Goal: Contribute content: Add original content to the website for others to see

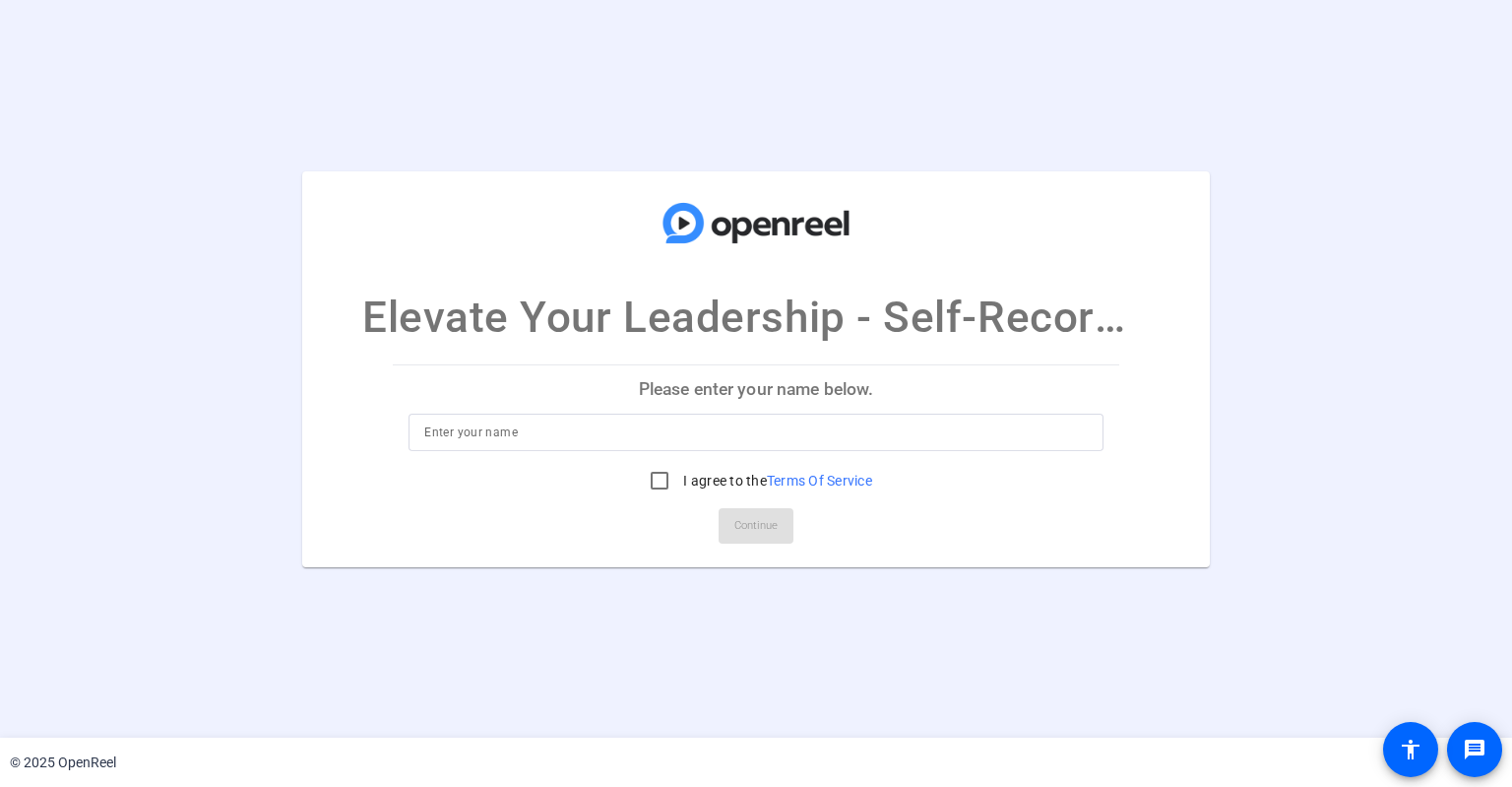
click at [837, 179] on mat-card-title "Elevate Your Leadership - Self-Record Session" at bounding box center [756, 260] width 908 height 179
drag, startPoint x: 511, startPoint y: 453, endPoint x: 520, endPoint y: 449, distance: 9.8
click at [514, 452] on div at bounding box center [756, 463] width 694 height 22
click at [525, 440] on input at bounding box center [756, 433] width 662 height 24
type input "[PERSON_NAME]"
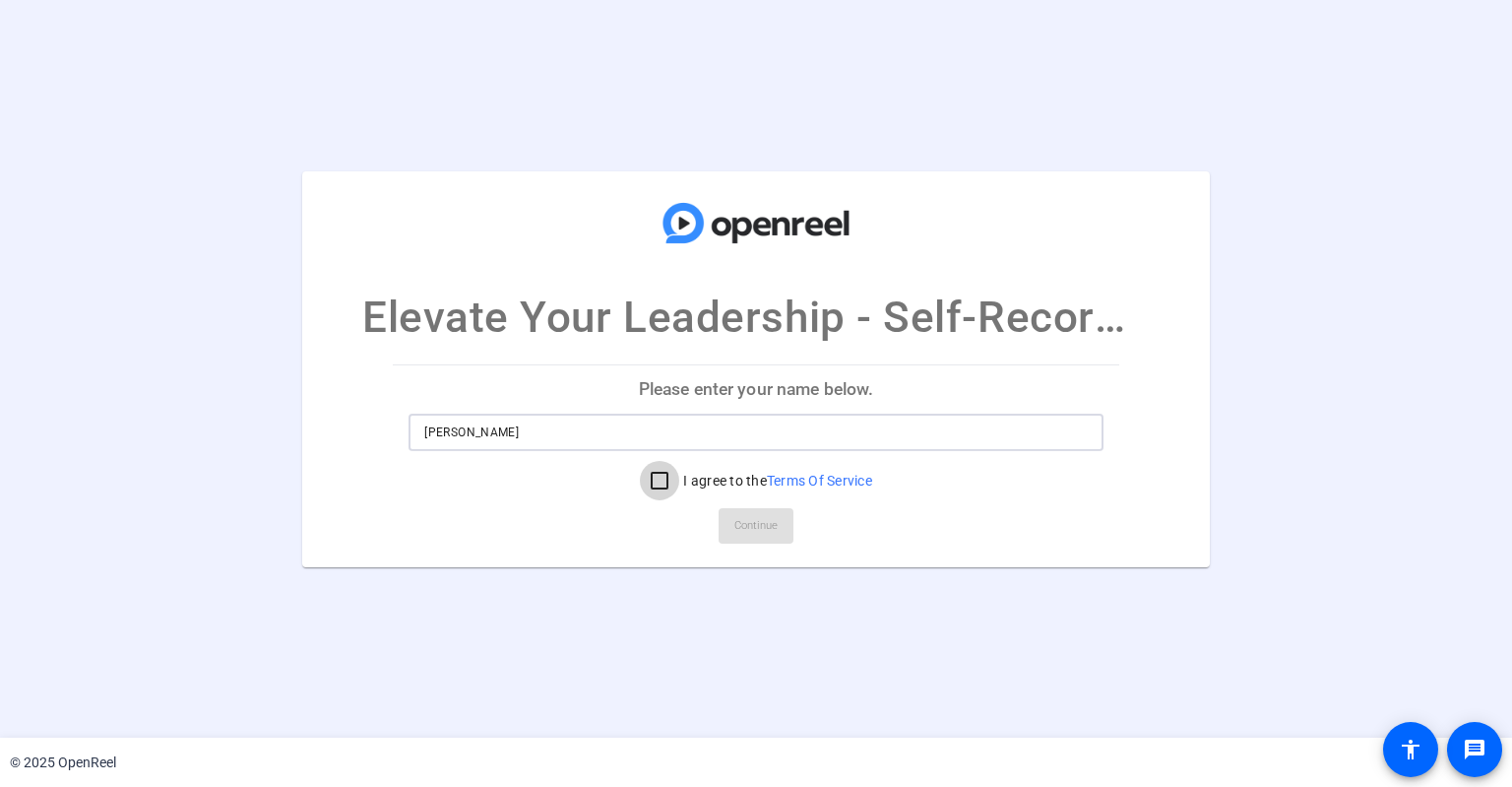
click at [655, 480] on input "I agree to the Terms Of Service" at bounding box center [659, 481] width 39 height 39
checkbox input "true"
click at [766, 521] on span "Continue" at bounding box center [756, 526] width 43 height 30
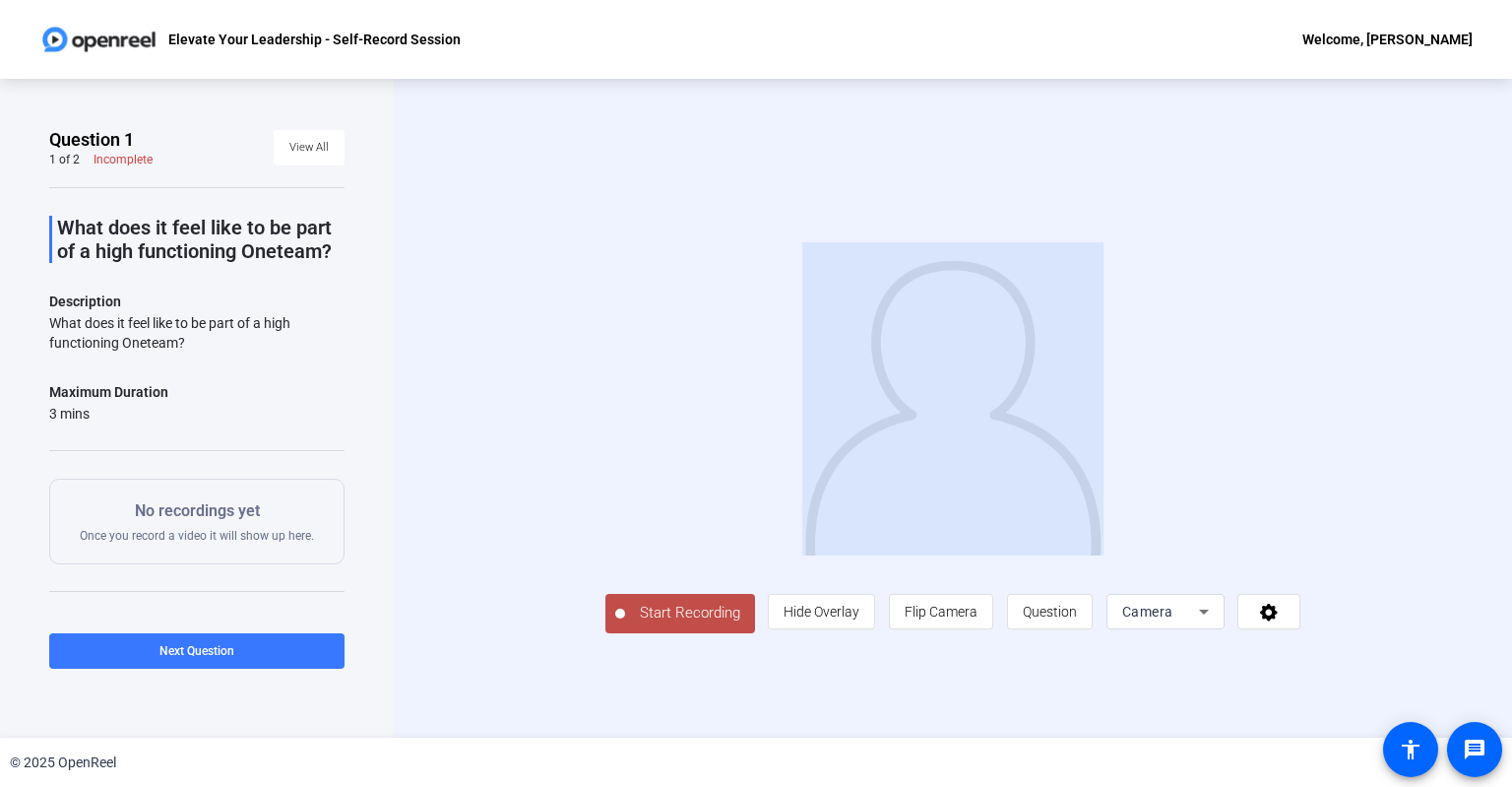
drag, startPoint x: 1191, startPoint y: 482, endPoint x: 1464, endPoint y: 492, distance: 273.2
click at [1464, 492] on div "Start Recording person Hide Overlay flip Flip Camera question_mark Question Cam…" at bounding box center [953, 408] width 1119 height 659
click at [859, 619] on span "Hide Overlay" at bounding box center [821, 611] width 76 height 16
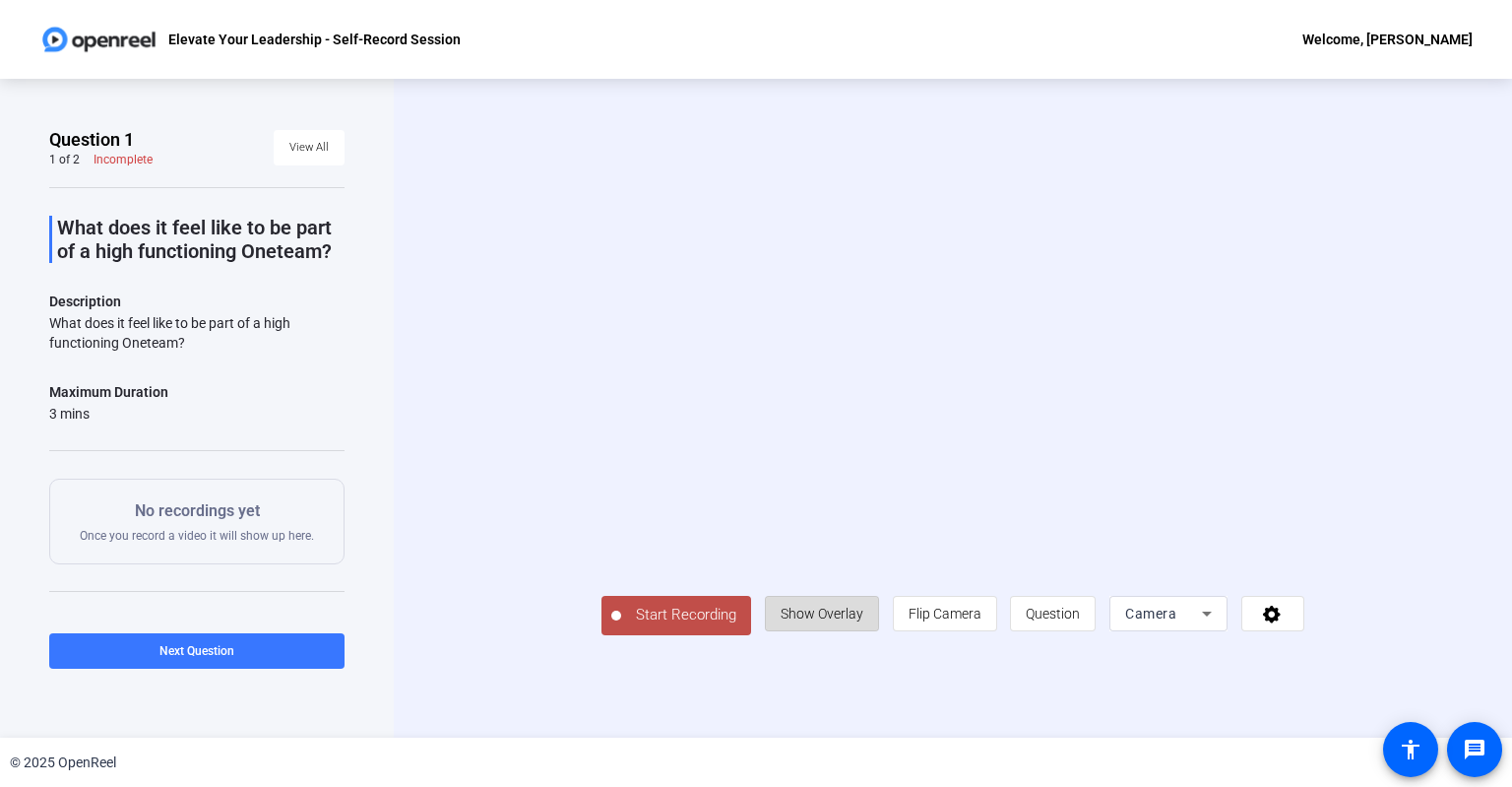
click at [863, 621] on span "Show Overlay" at bounding box center [822, 613] width 83 height 16
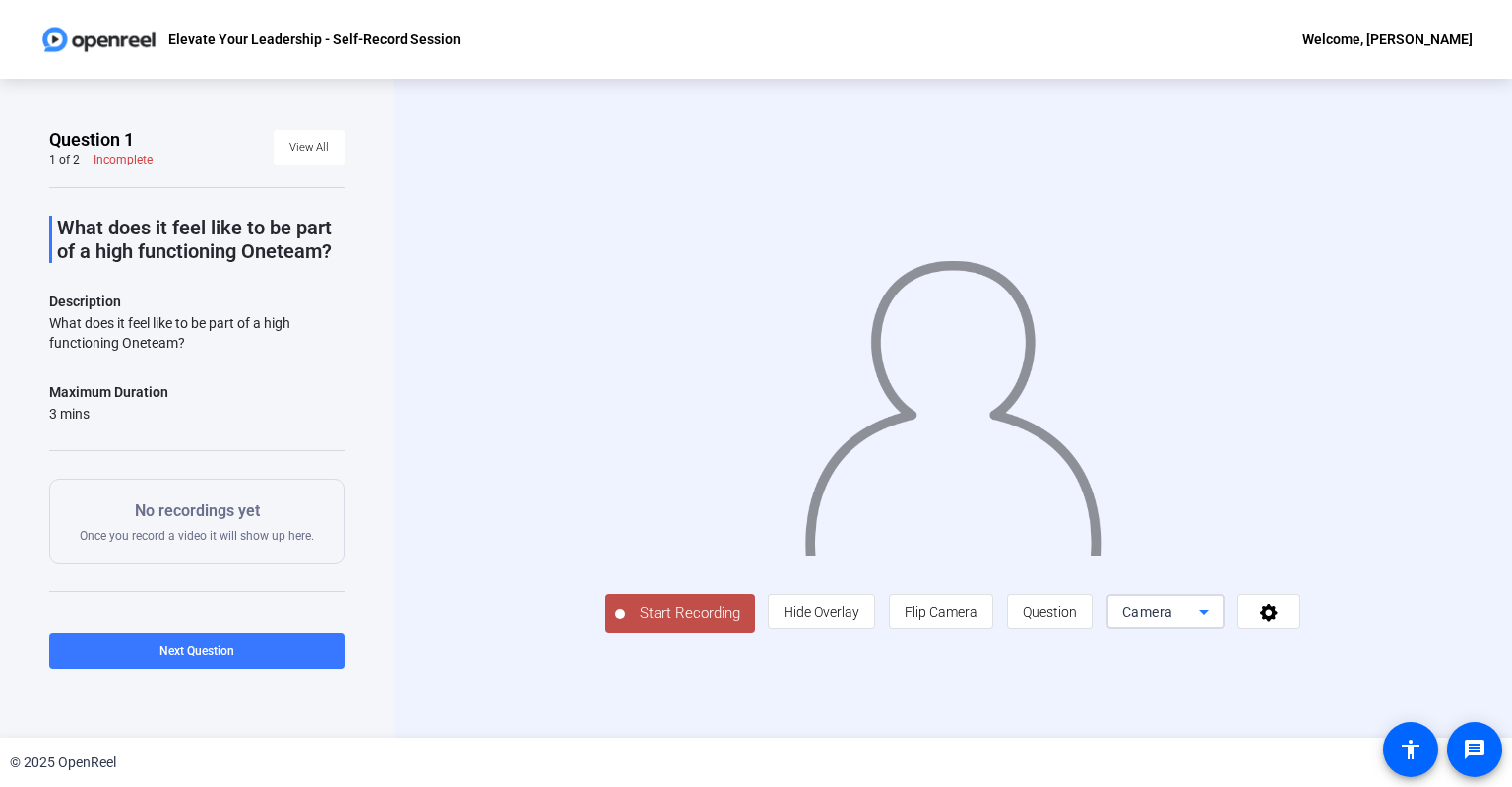
click at [1216, 623] on icon at bounding box center [1204, 611] width 24 height 24
click at [1332, 689] on div at bounding box center [756, 394] width 1512 height 787
click at [1216, 623] on icon at bounding box center [1204, 611] width 24 height 24
click at [1311, 638] on span "Screen And Camera" at bounding box center [1293, 634] width 103 height 47
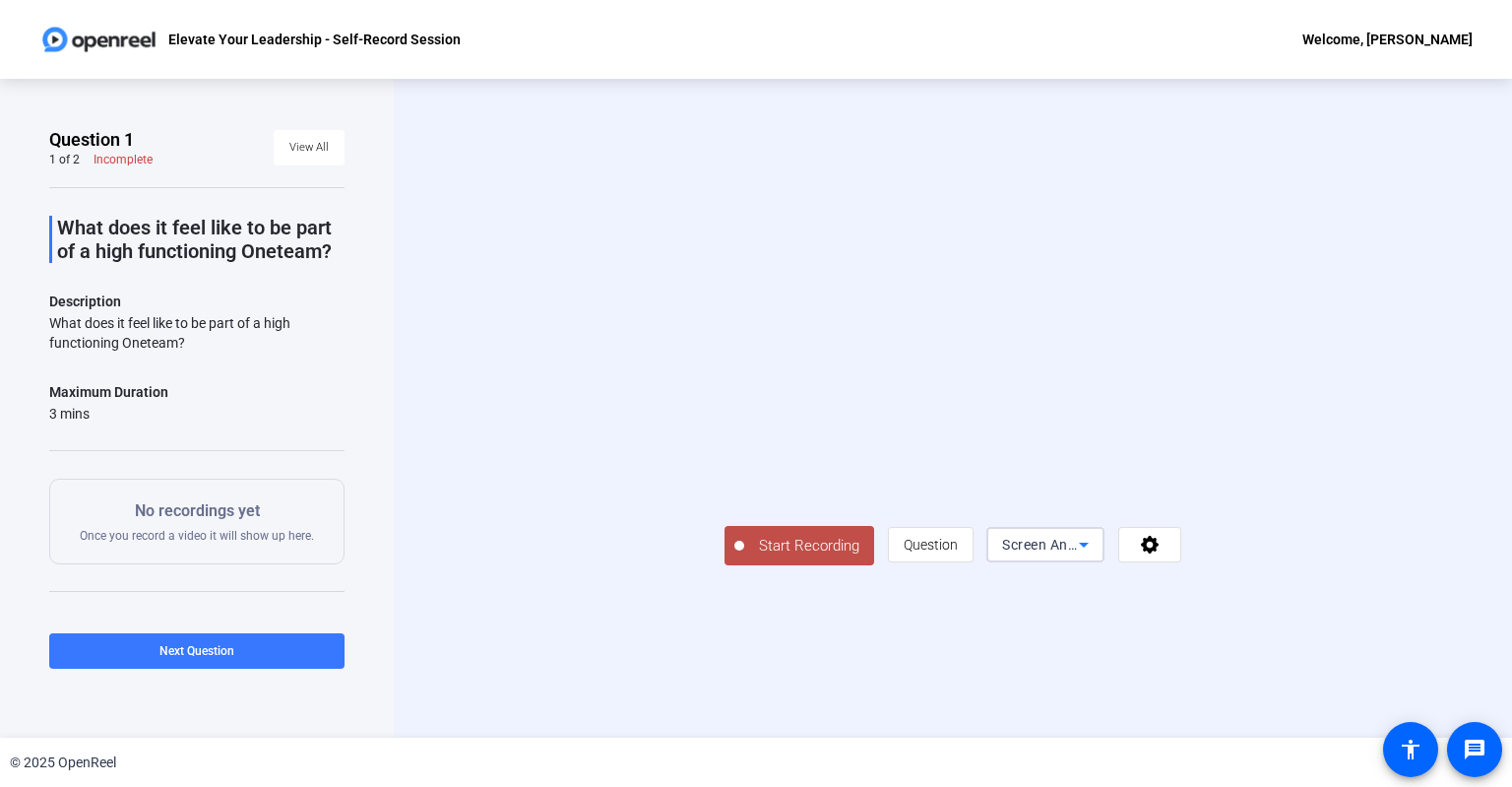
click at [1079, 556] on div "Screen And Camera" at bounding box center [1041, 544] width 77 height 24
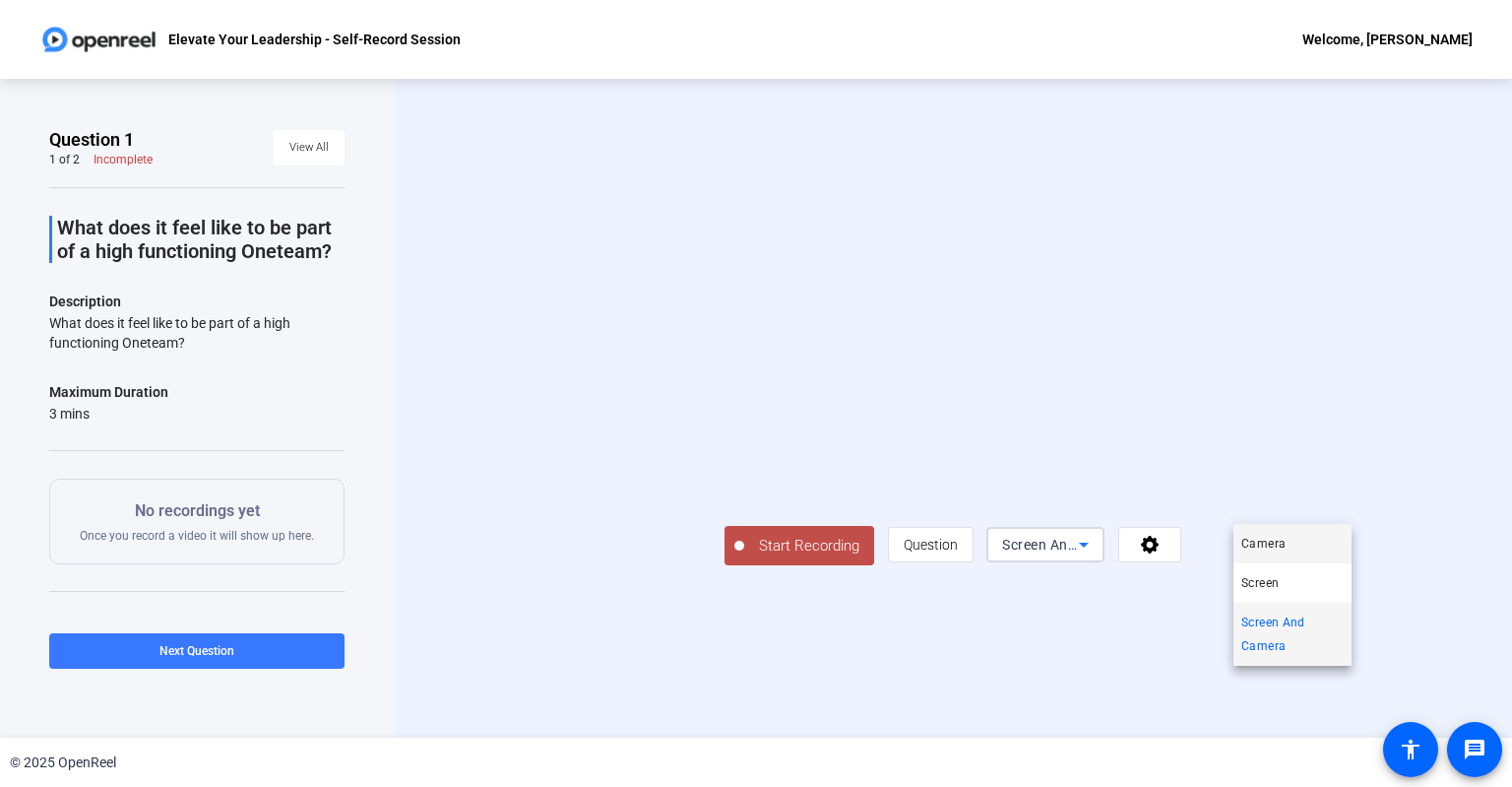
click at [1293, 541] on mat-option "Camera" at bounding box center [1293, 543] width 118 height 39
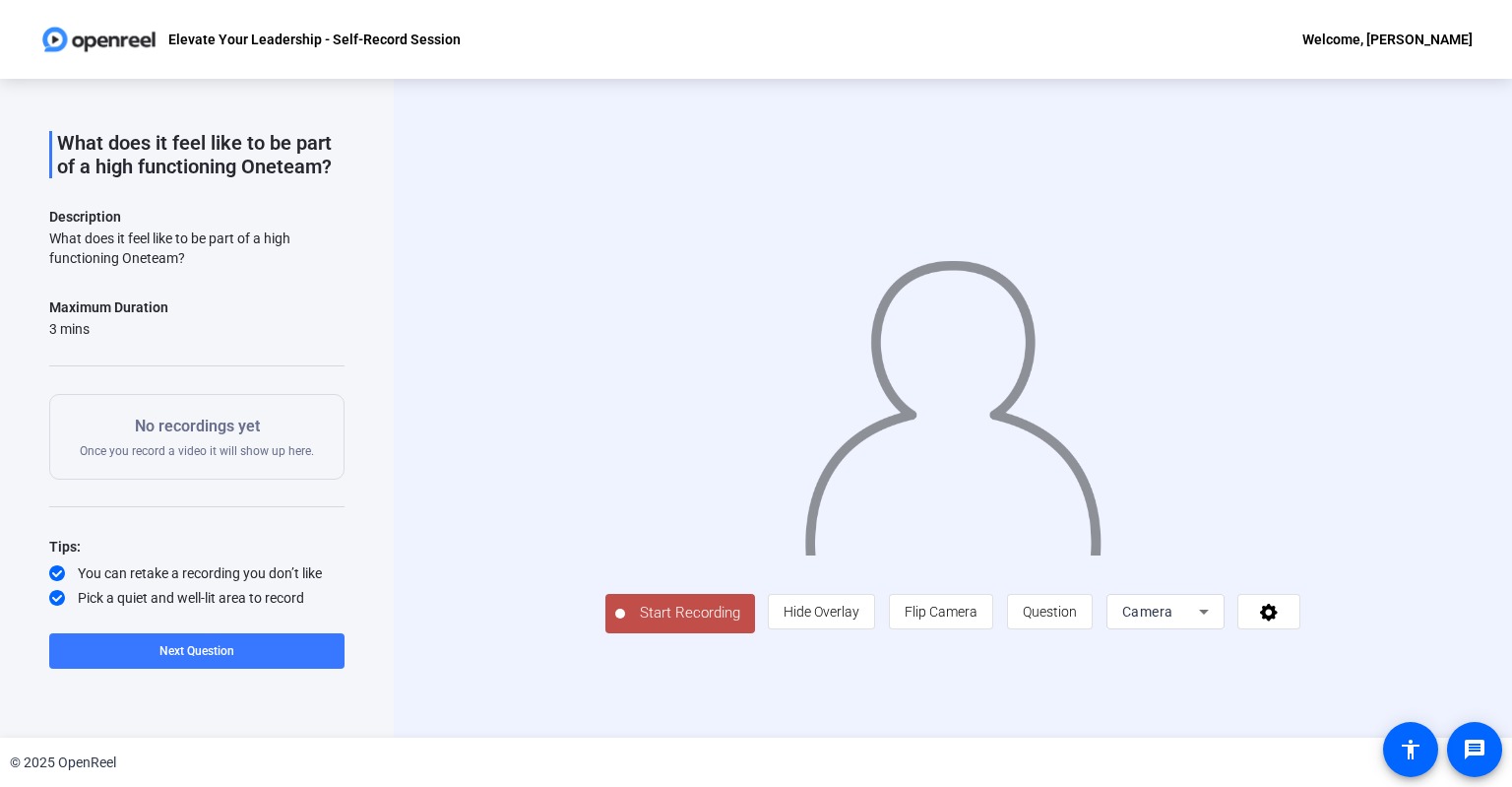
scroll to position [104, 0]
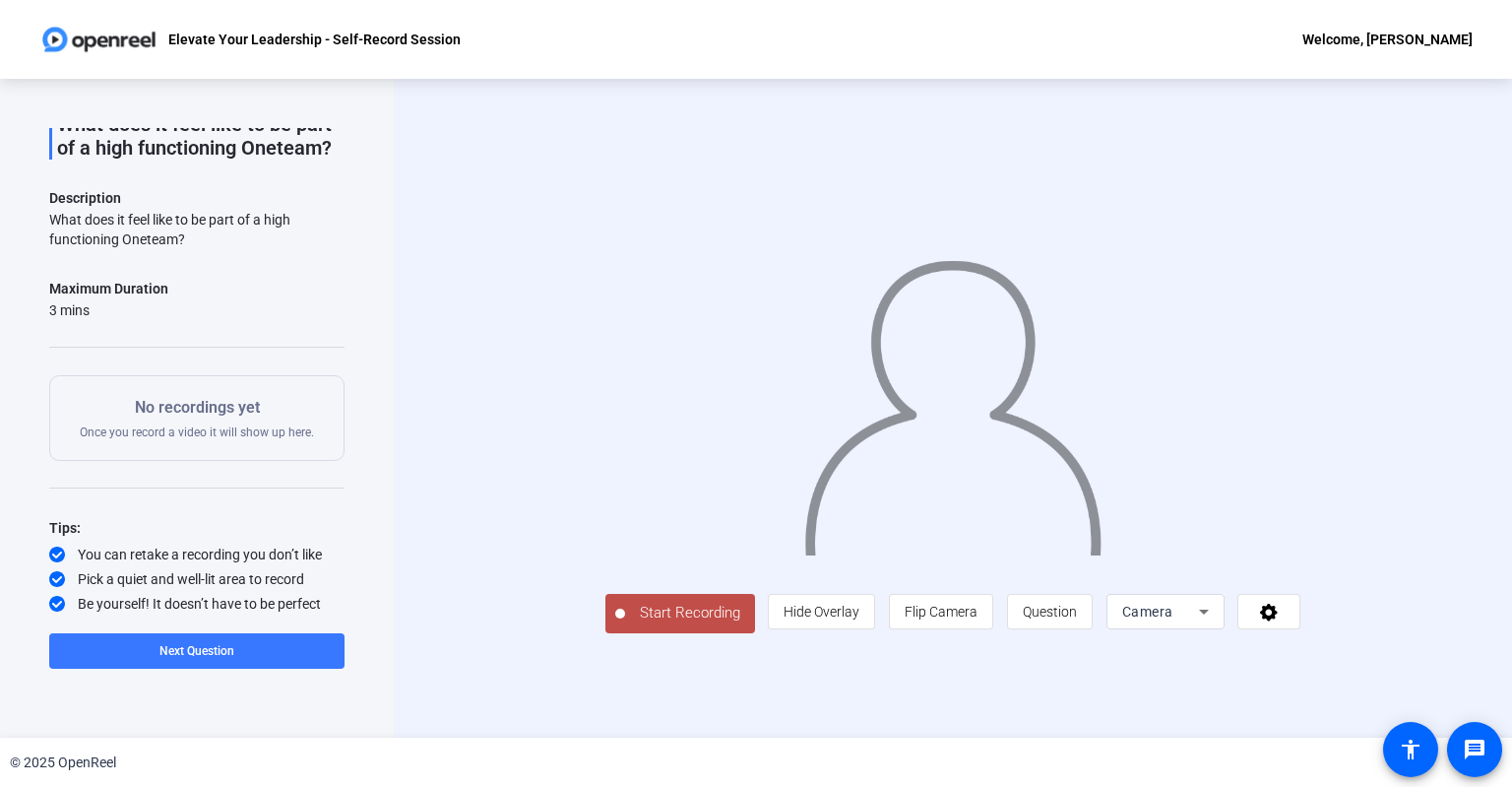
click at [625, 624] on span "Start Recording" at bounding box center [690, 612] width 130 height 23
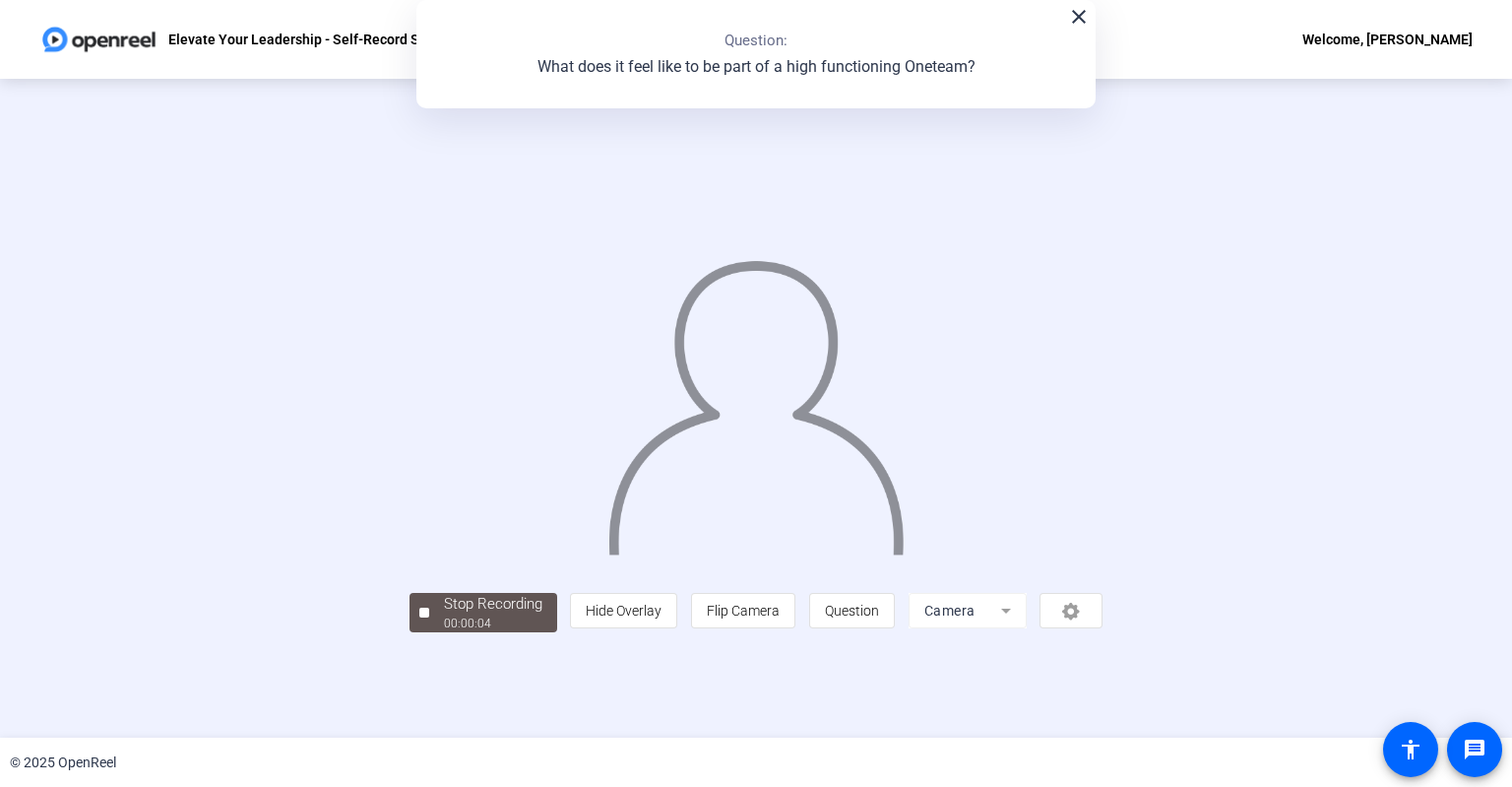
scroll to position [25, 0]
click at [445, 615] on div "Stop Recording" at bounding box center [494, 604] width 99 height 23
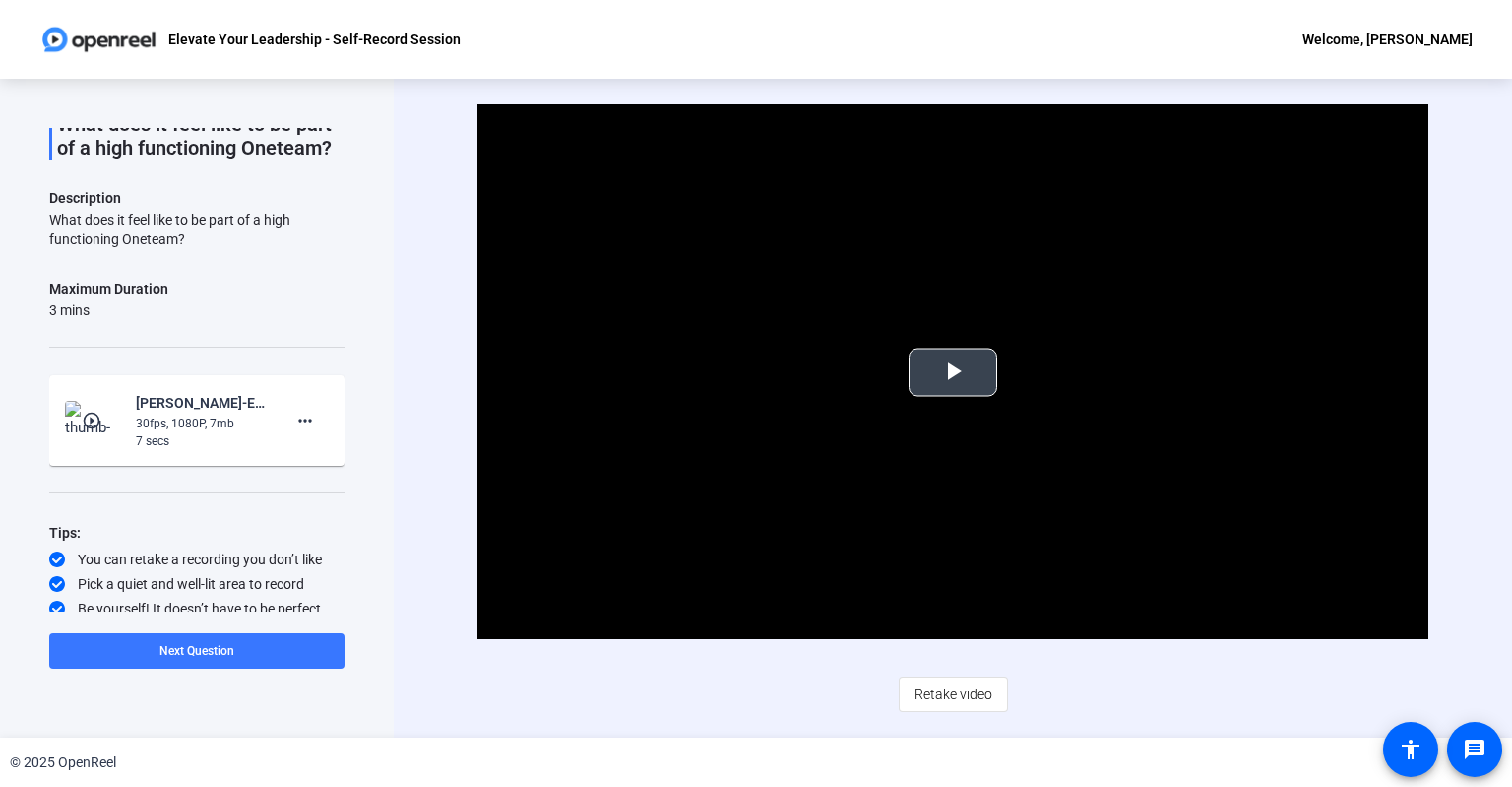
click at [953, 373] on span "Video Player" at bounding box center [953, 373] width 0 height 0
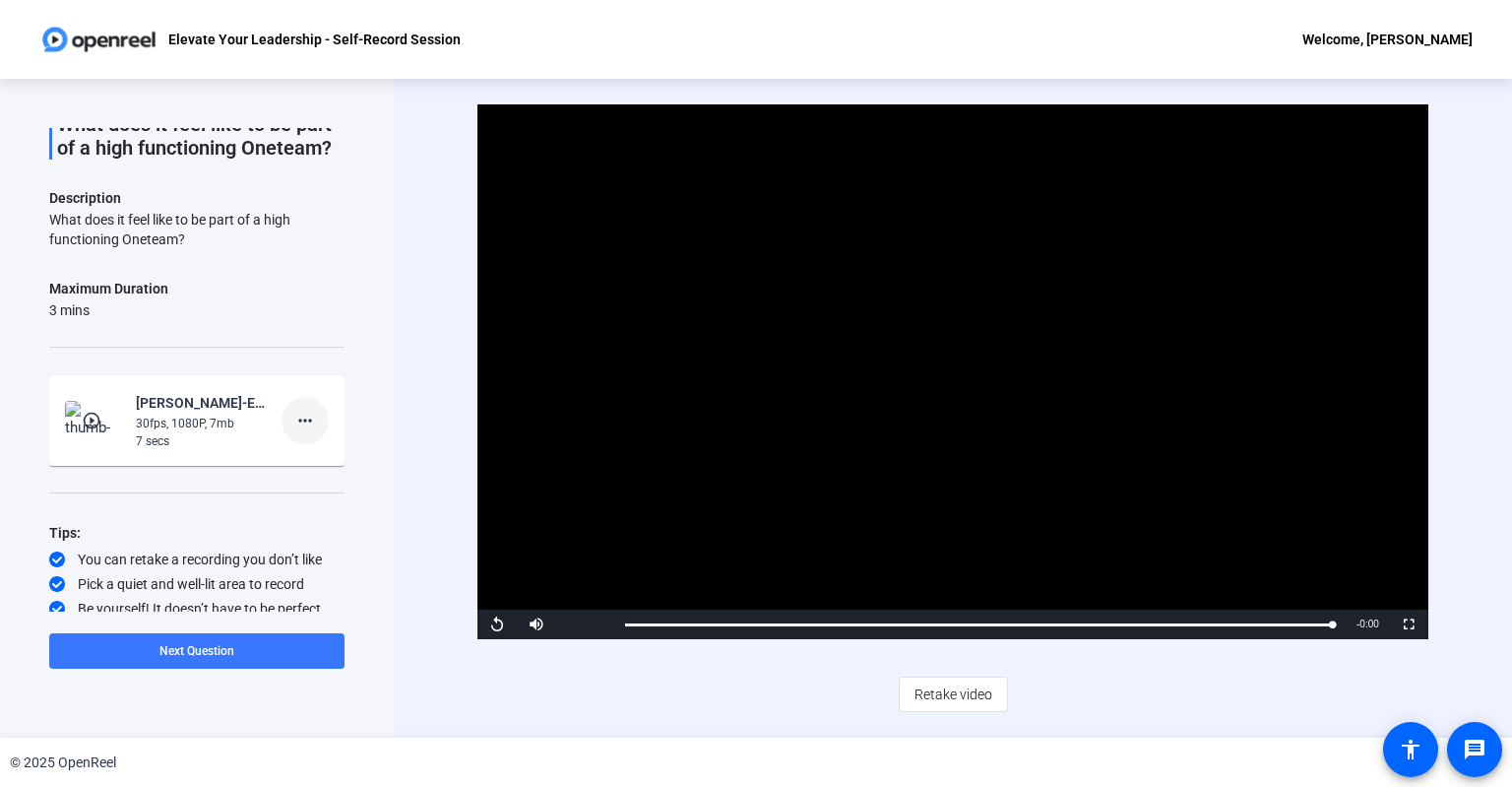
click at [314, 433] on mat-icon "more_horiz" at bounding box center [306, 421] width 24 height 24
click at [359, 562] on span "Delete clip" at bounding box center [337, 564] width 79 height 24
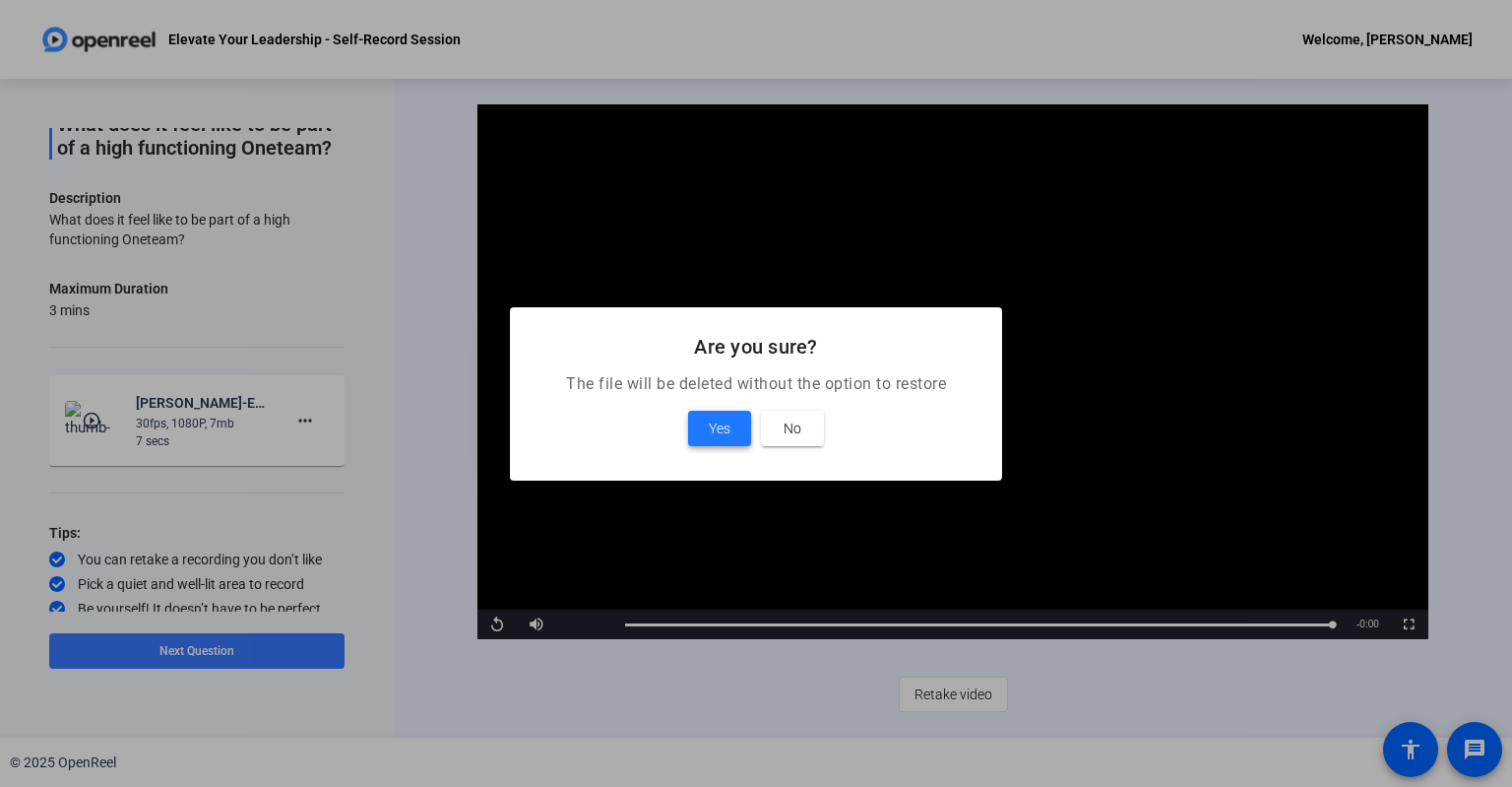
click at [720, 424] on span "Yes" at bounding box center [720, 429] width 22 height 24
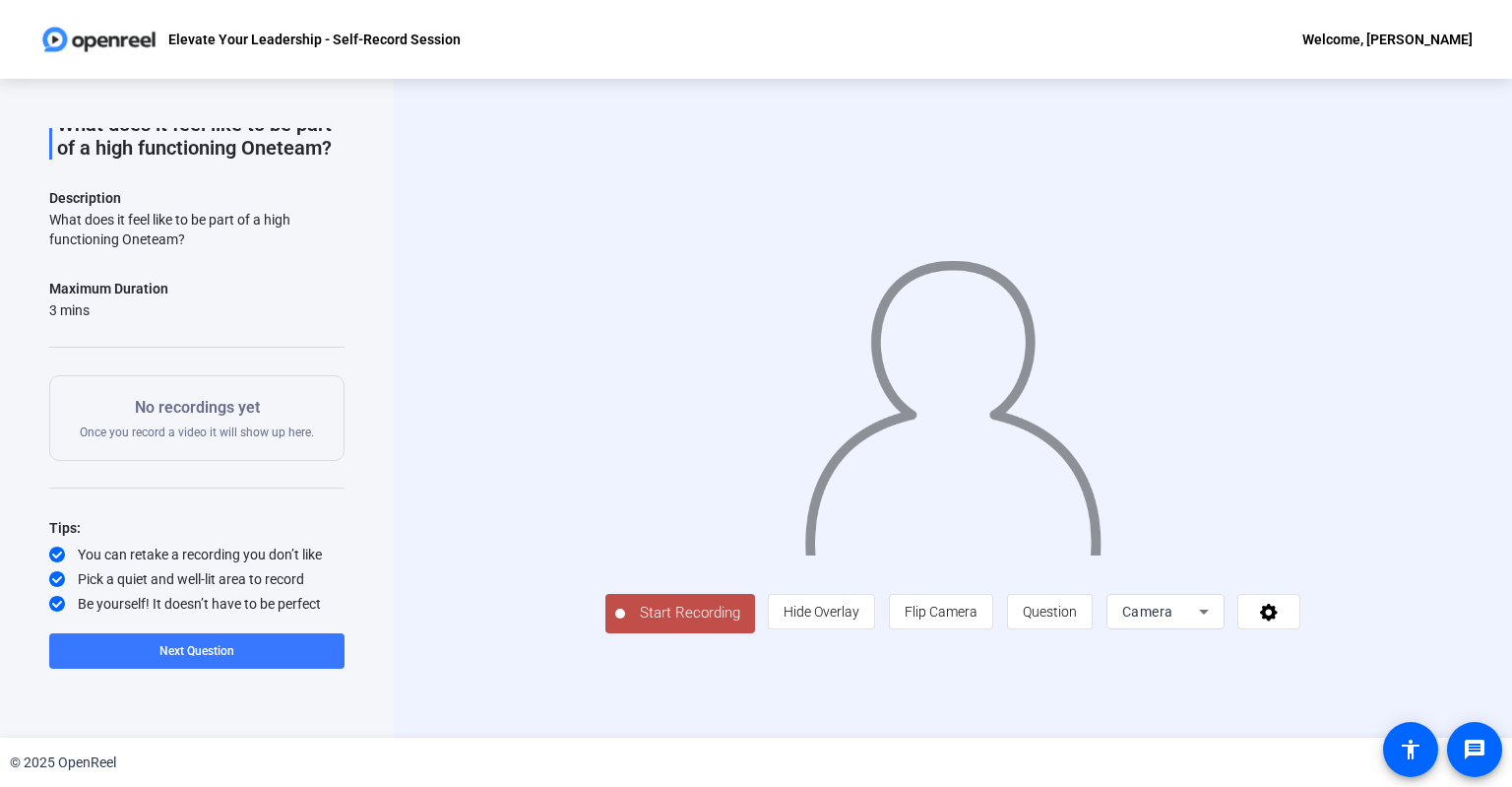
click at [625, 624] on span "Start Recording" at bounding box center [690, 612] width 130 height 23
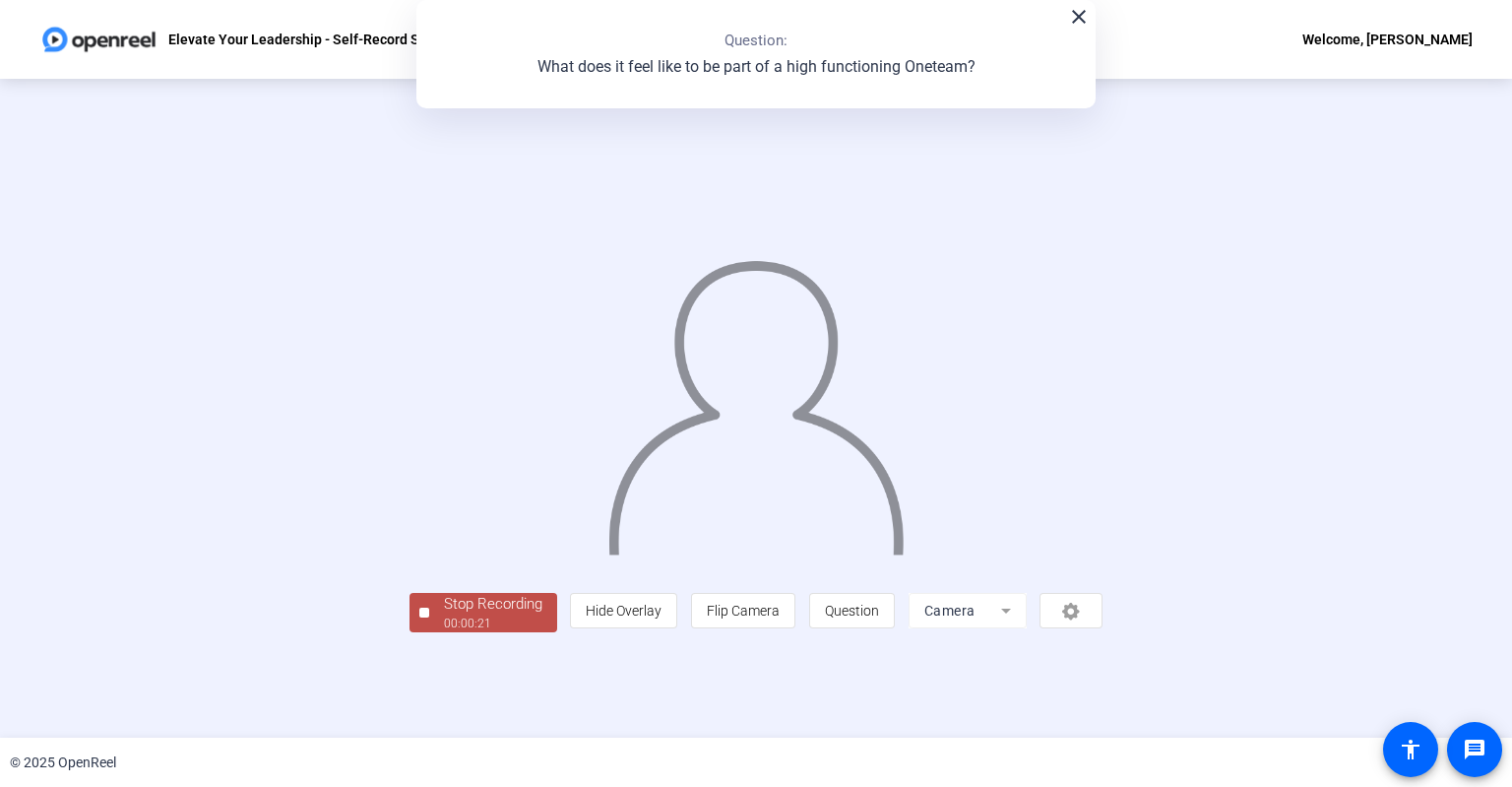
click at [445, 615] on div "Stop Recording" at bounding box center [494, 604] width 99 height 23
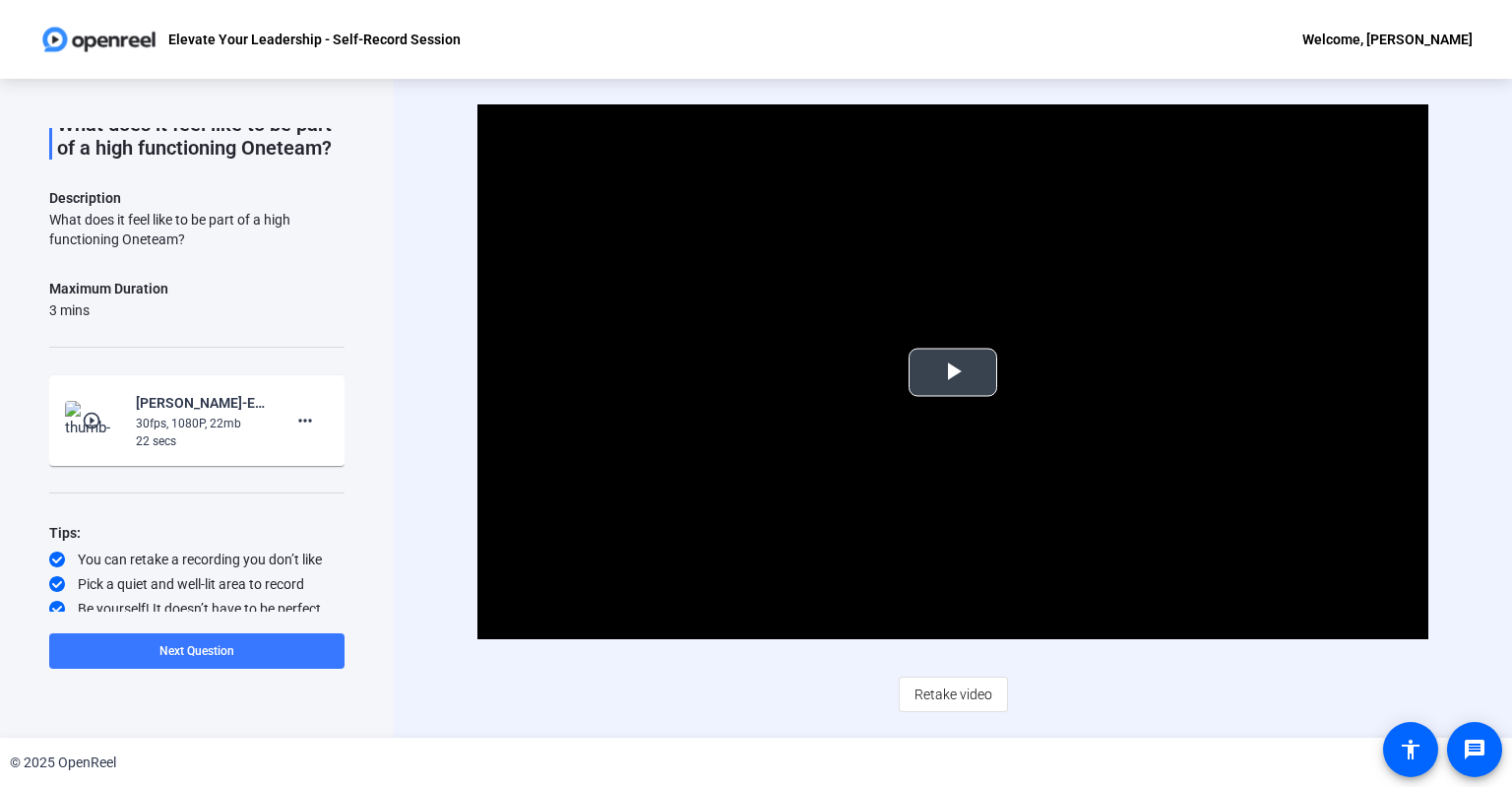
click at [953, 373] on span "Video Player" at bounding box center [953, 373] width 0 height 0
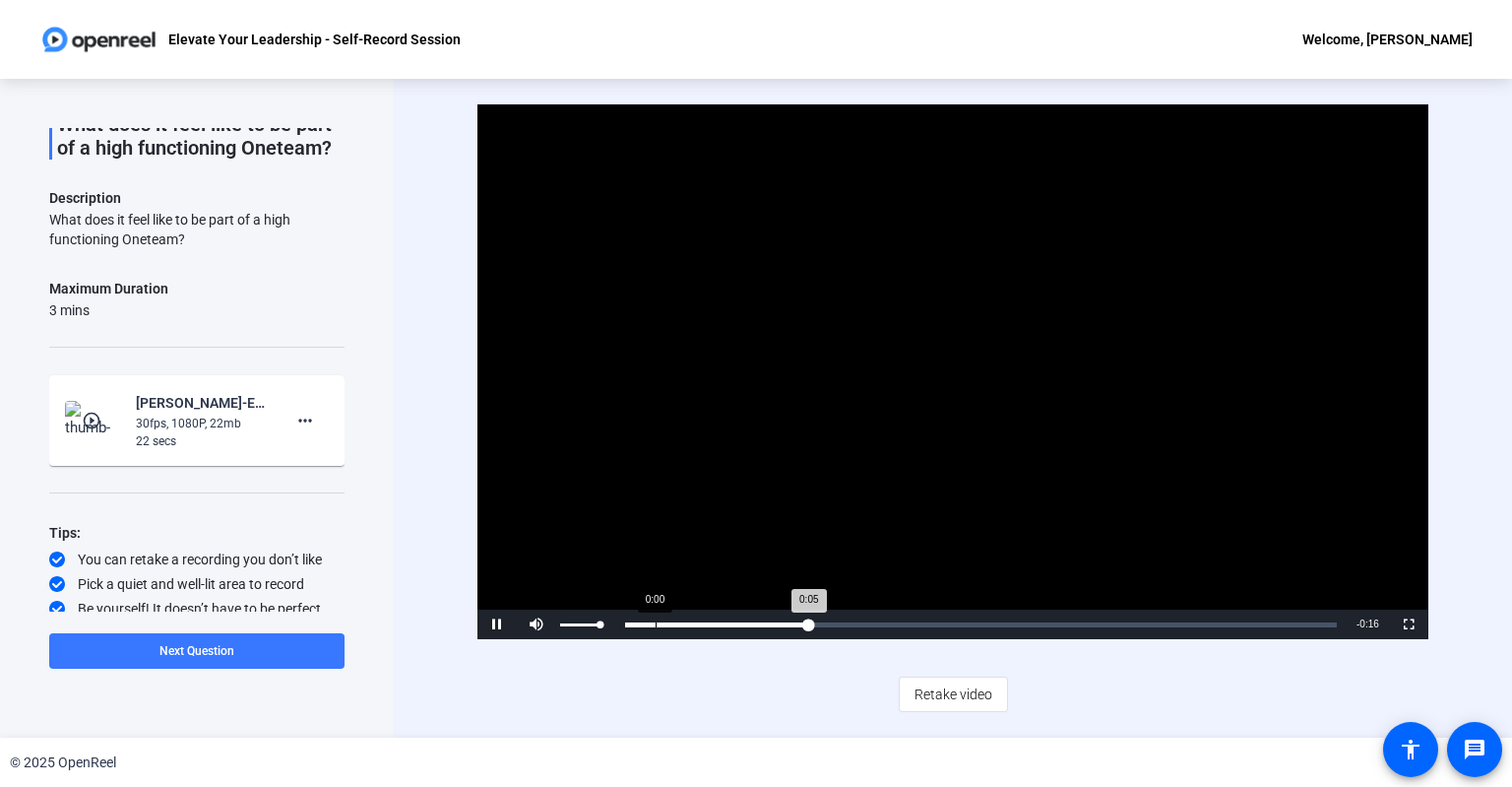
drag, startPoint x: 600, startPoint y: 625, endPoint x: 655, endPoint y: 629, distance: 55.1
click at [655, 629] on div "Pause Mute 100% Current Time 0:05 / Duration 0:21 Loaded : 0.03% 0:00 0:05 Stre…" at bounding box center [953, 624] width 951 height 30
click at [494, 624] on span "Video Player" at bounding box center [498, 624] width 39 height 0
click at [496, 624] on span "Video Player" at bounding box center [498, 624] width 39 height 0
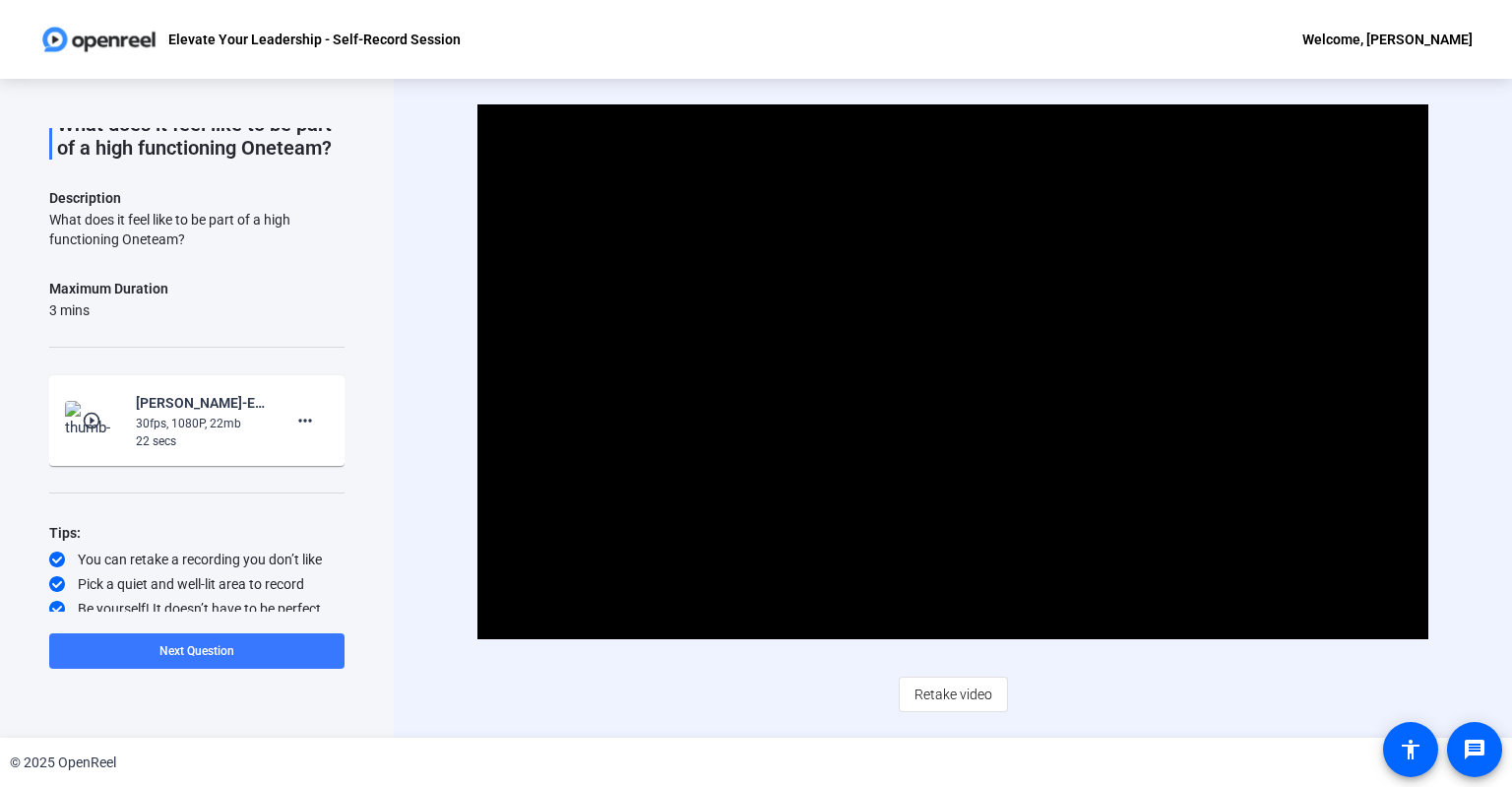
click at [1075, 711] on div "Video Player is loading. Play Video Pause Mute 0% Current Time 0:20 / Duration …" at bounding box center [953, 408] width 951 height 608
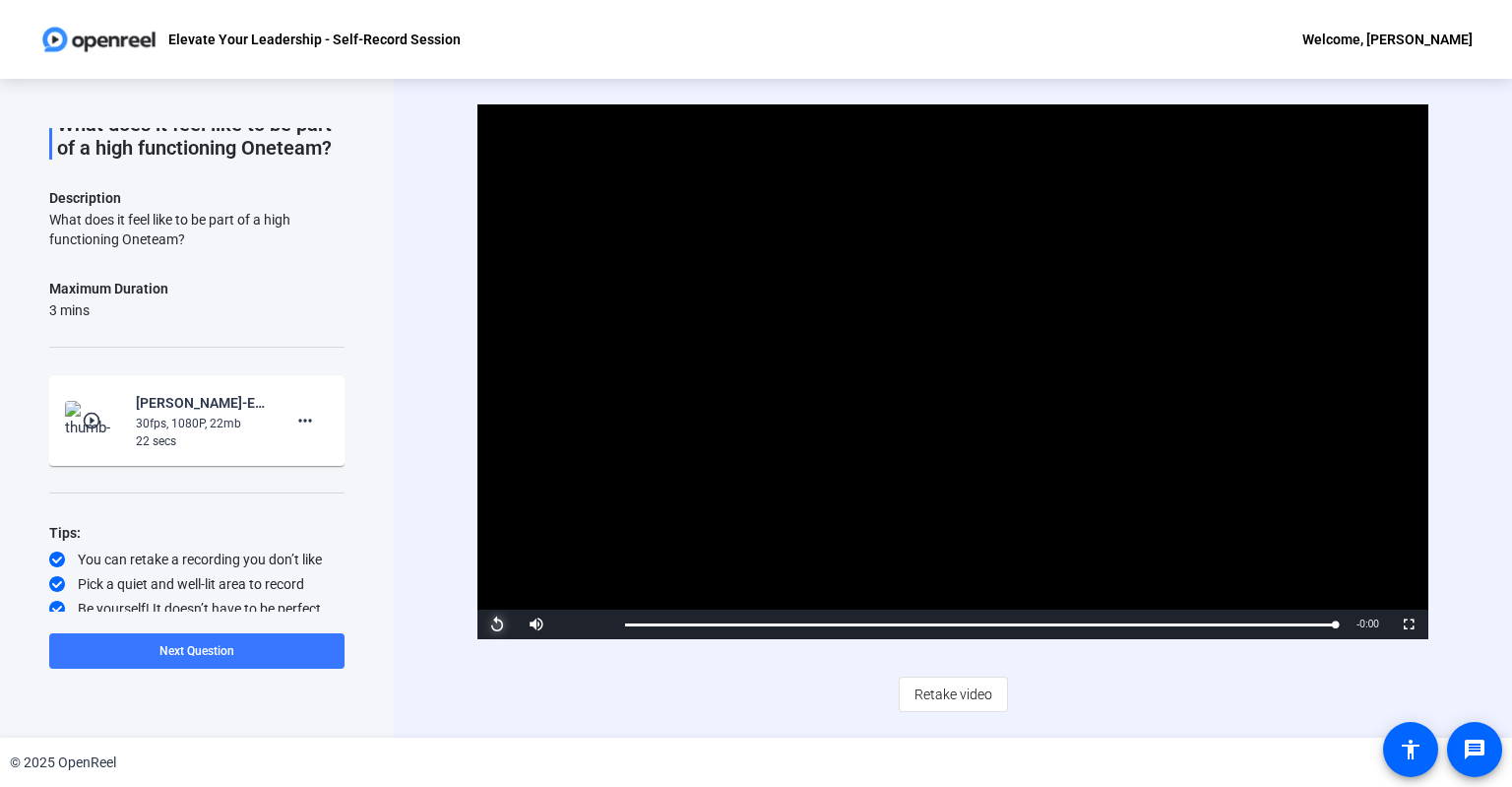
click at [493, 624] on span "Video Player" at bounding box center [498, 624] width 39 height 0
click at [311, 433] on mat-icon "more_horiz" at bounding box center [306, 421] width 24 height 24
click at [342, 558] on span "Delete clip" at bounding box center [337, 564] width 79 height 24
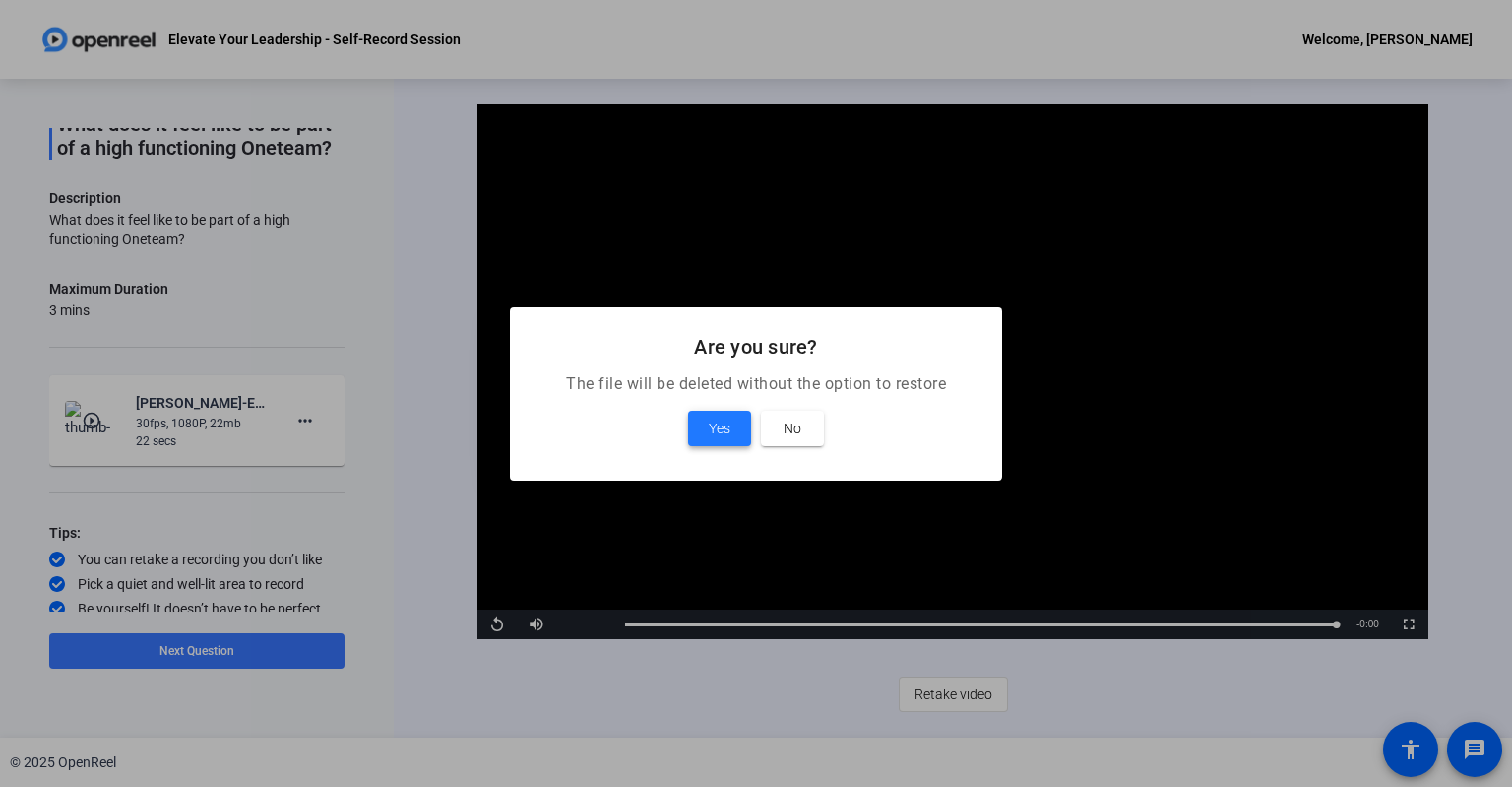
click at [715, 435] on span "Yes" at bounding box center [720, 429] width 22 height 24
